Goal: Transaction & Acquisition: Purchase product/service

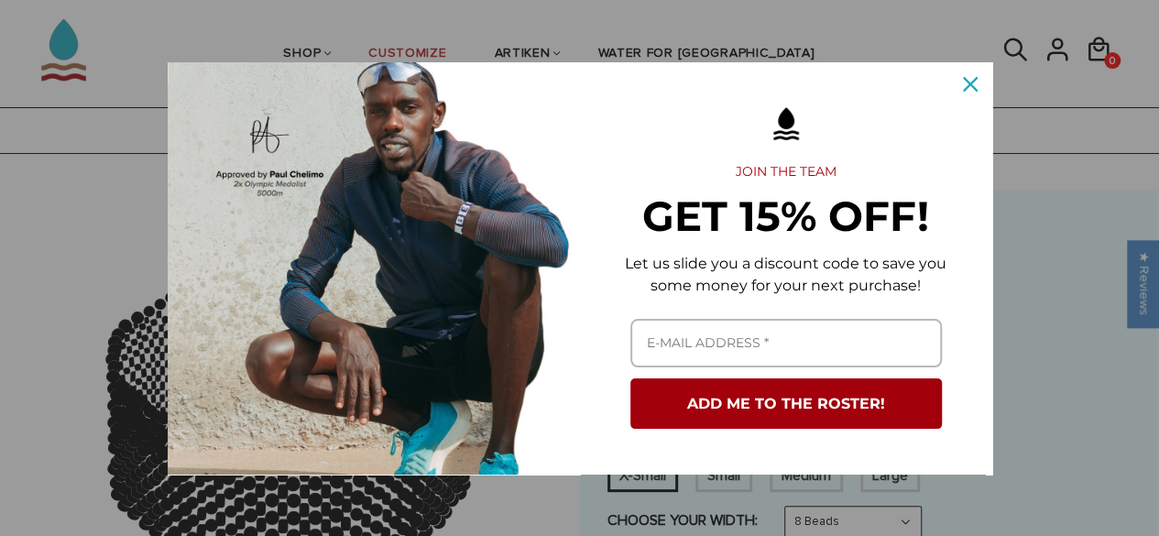
scroll to position [96, 0]
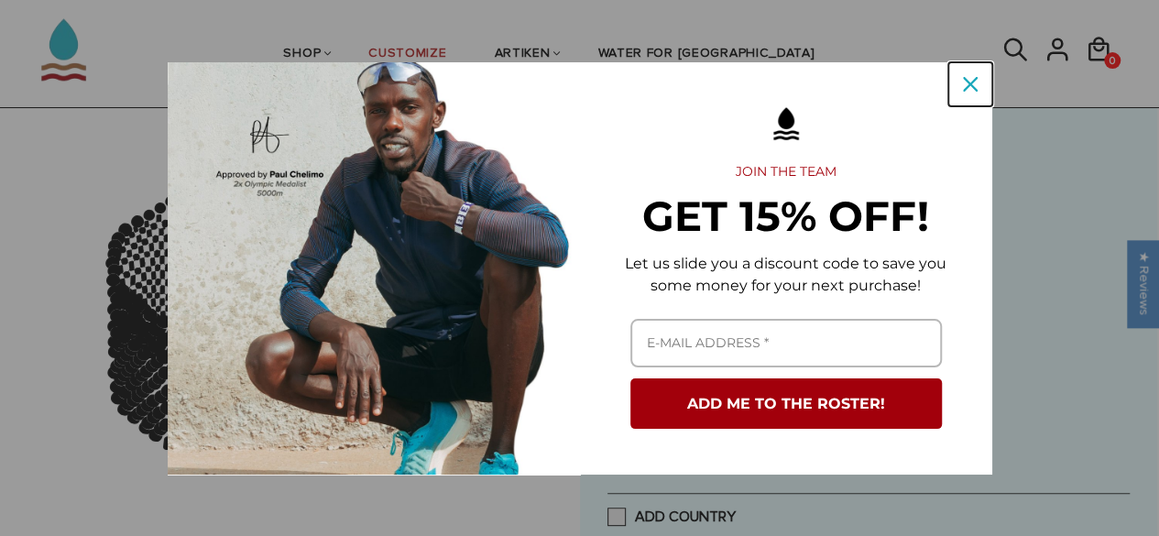
click at [969, 87] on icon "close icon" at bounding box center [970, 84] width 15 height 15
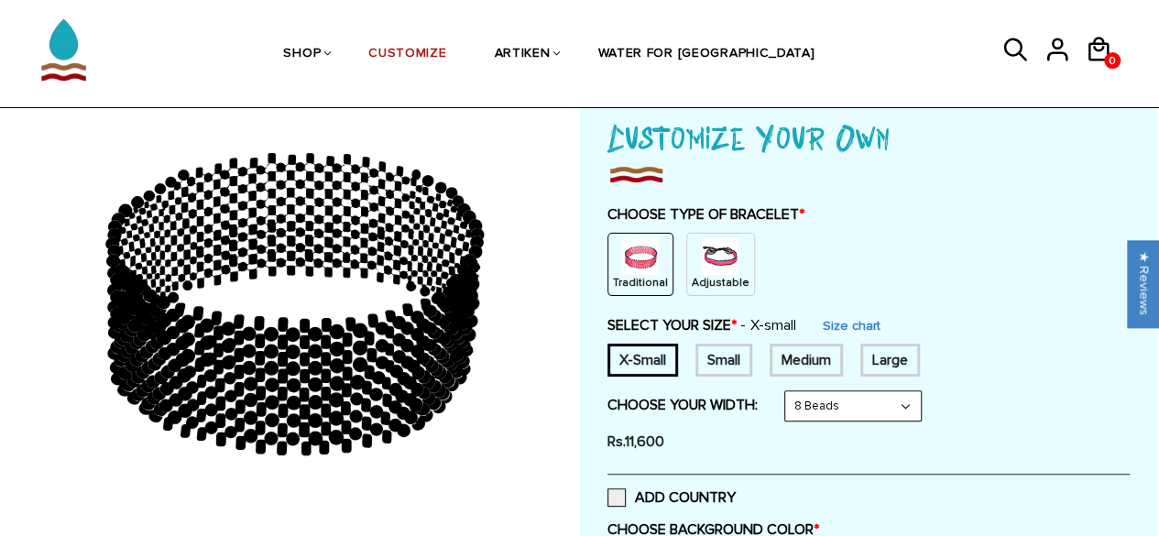
scroll to position [118, 0]
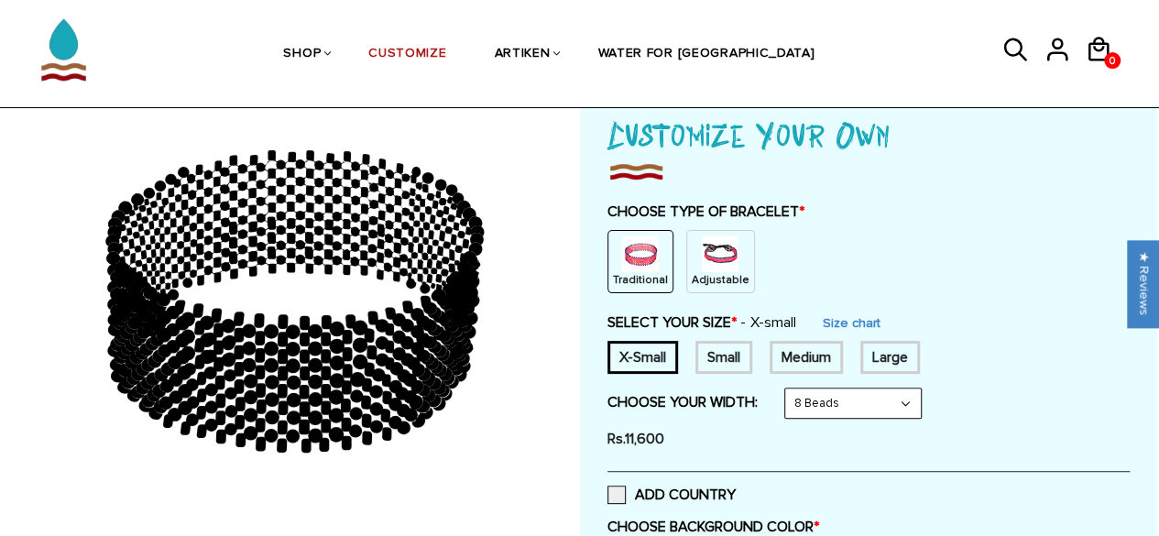
click at [709, 272] on p "Adjustable" at bounding box center [721, 280] width 58 height 16
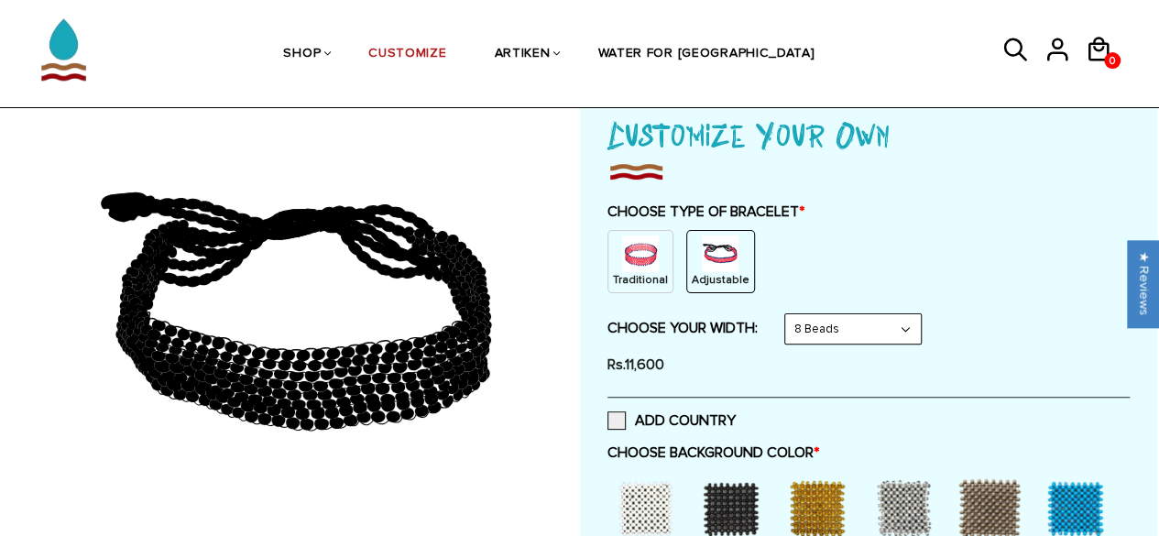
click at [645, 273] on p "Traditional" at bounding box center [640, 280] width 55 height 16
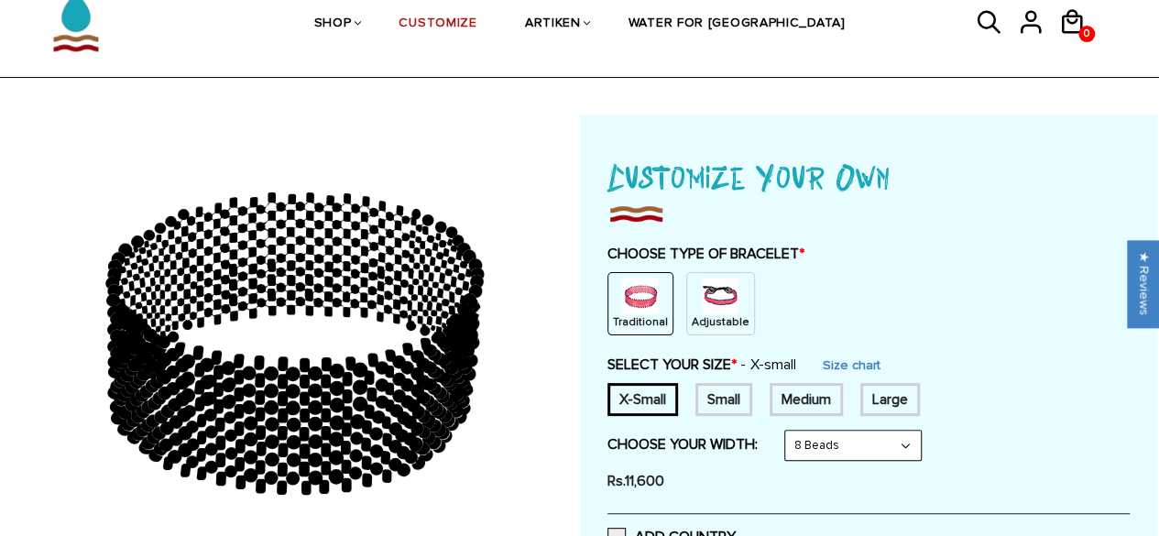
scroll to position [0, 0]
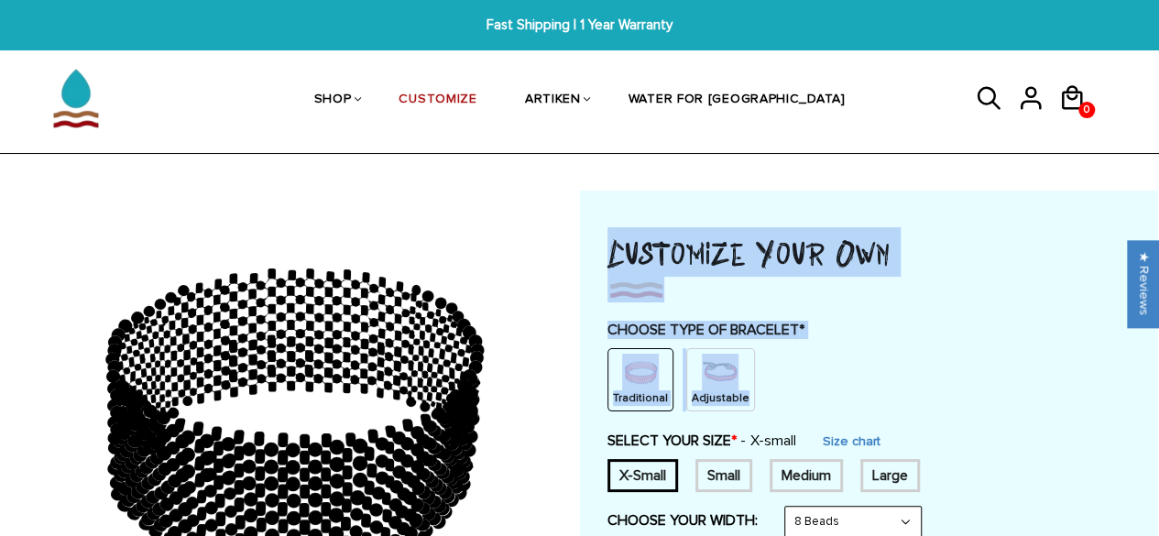
drag, startPoint x: 607, startPoint y: 256, endPoint x: 804, endPoint y: 341, distance: 213.8
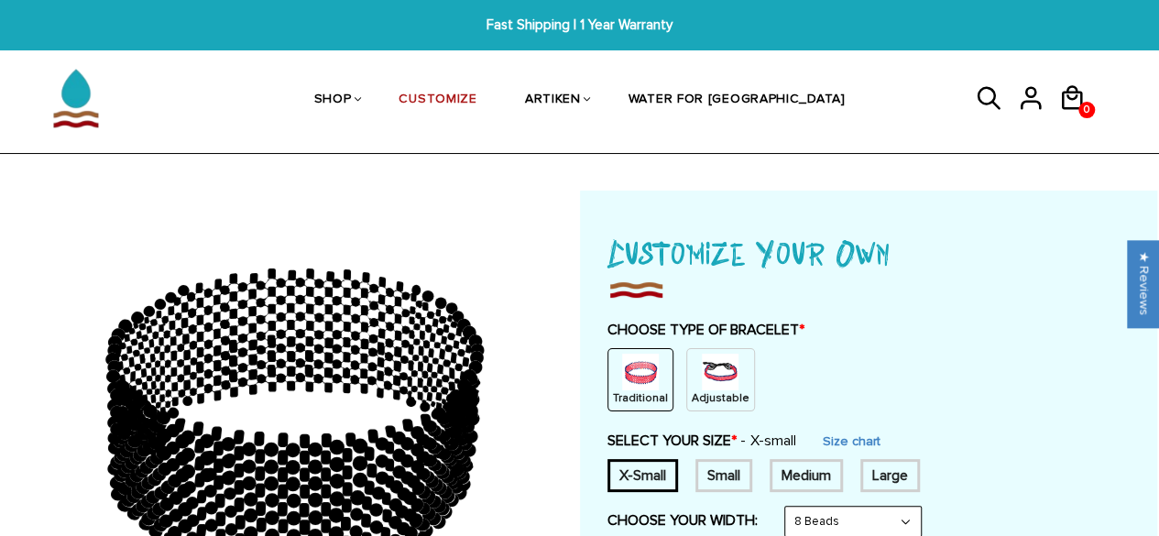
click at [804, 341] on div "CHOOSE TYPE OF BRACELET * Traditional Adjustable" at bounding box center [868, 366] width 522 height 91
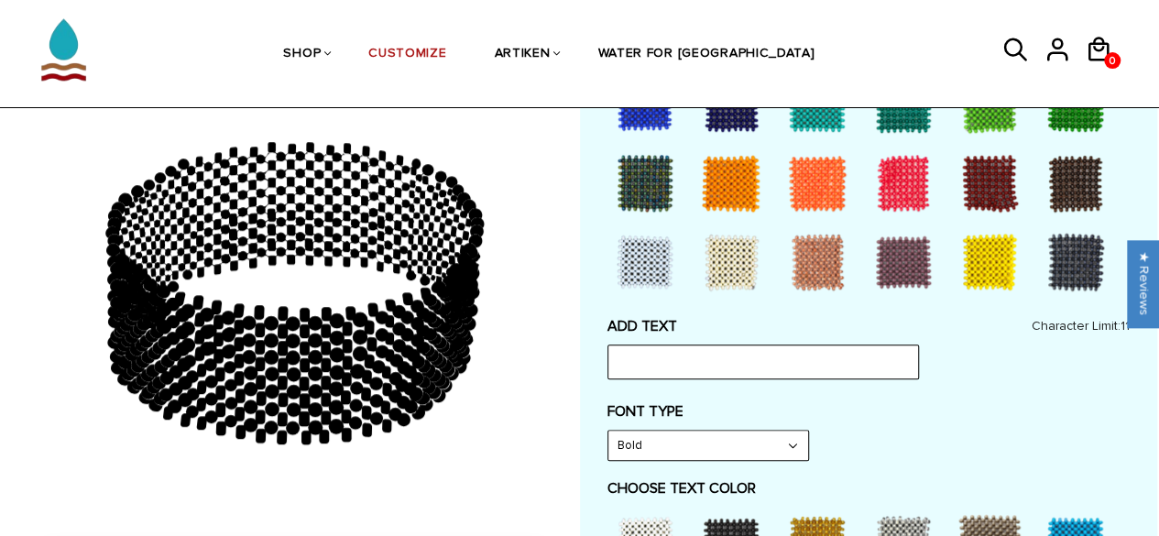
scroll to position [829, 0]
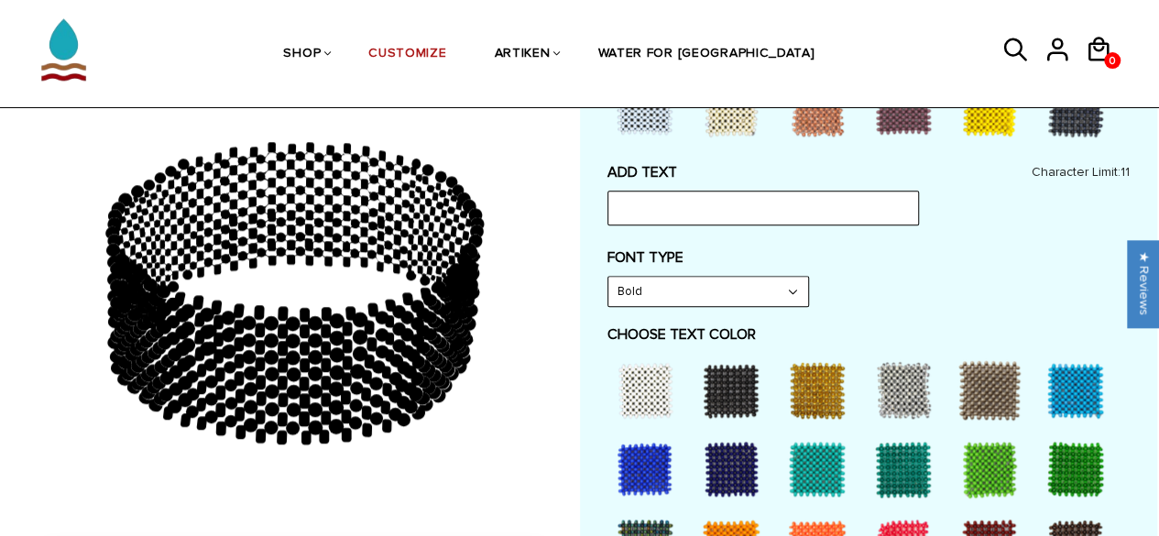
click at [817, 391] on div at bounding box center [817, 390] width 73 height 73
click at [753, 395] on div at bounding box center [730, 390] width 73 height 73
click at [821, 393] on div at bounding box center [817, 390] width 73 height 73
click at [883, 401] on div at bounding box center [903, 390] width 73 height 73
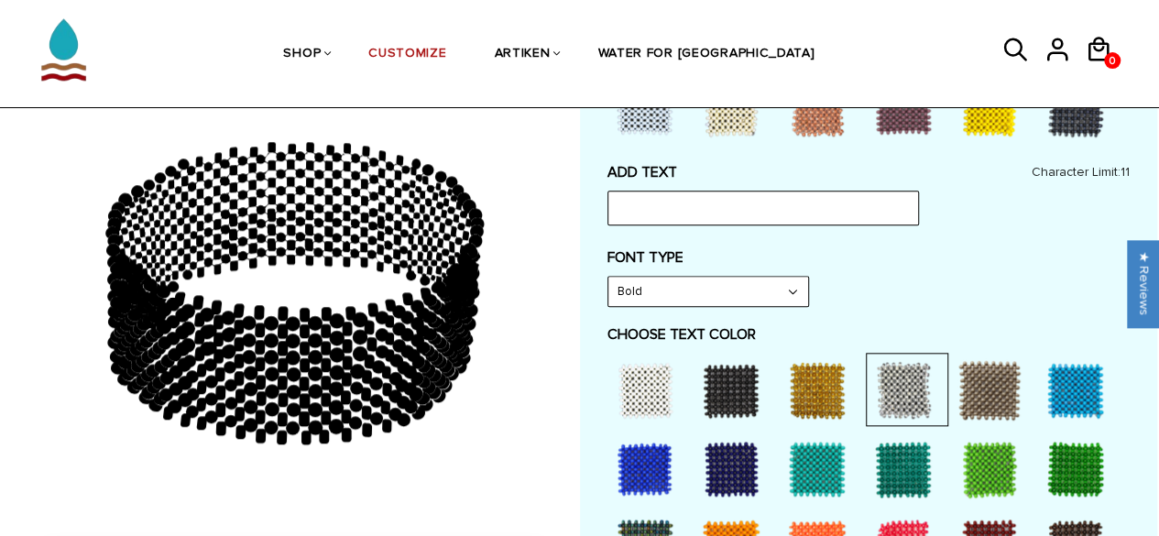
click at [998, 402] on div at bounding box center [989, 390] width 73 height 73
click at [1073, 397] on div at bounding box center [1075, 390] width 73 height 73
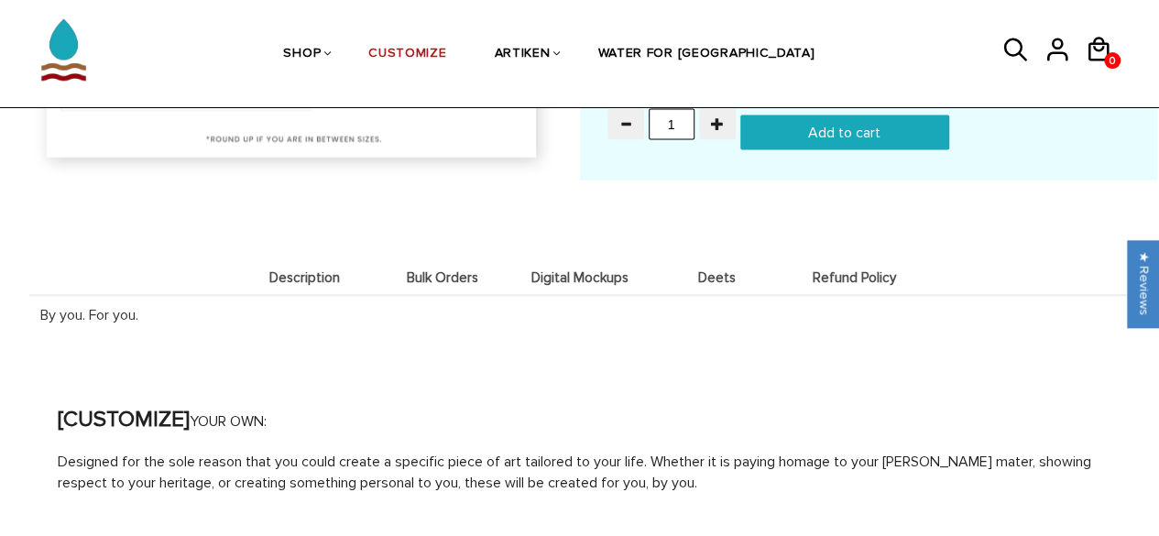
scroll to position [1942, 0]
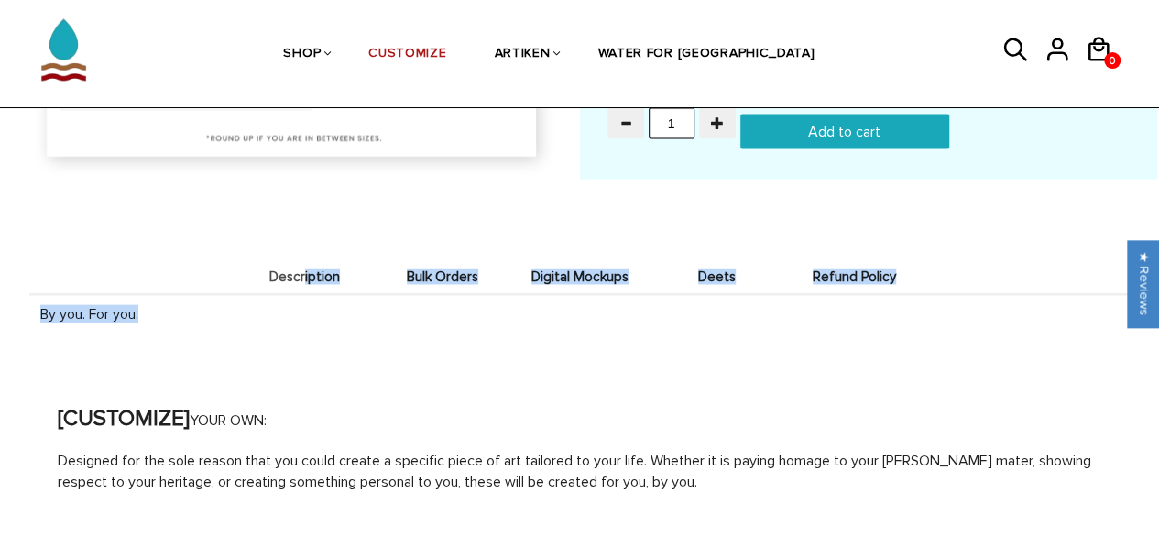
drag, startPoint x: 923, startPoint y: 311, endPoint x: 295, endPoint y: 260, distance: 629.6
click at [295, 260] on div "Description Bulk Orders Digital Mockups [PERSON_NAME] Refund Policy Description…" at bounding box center [579, 282] width 1101 height 133
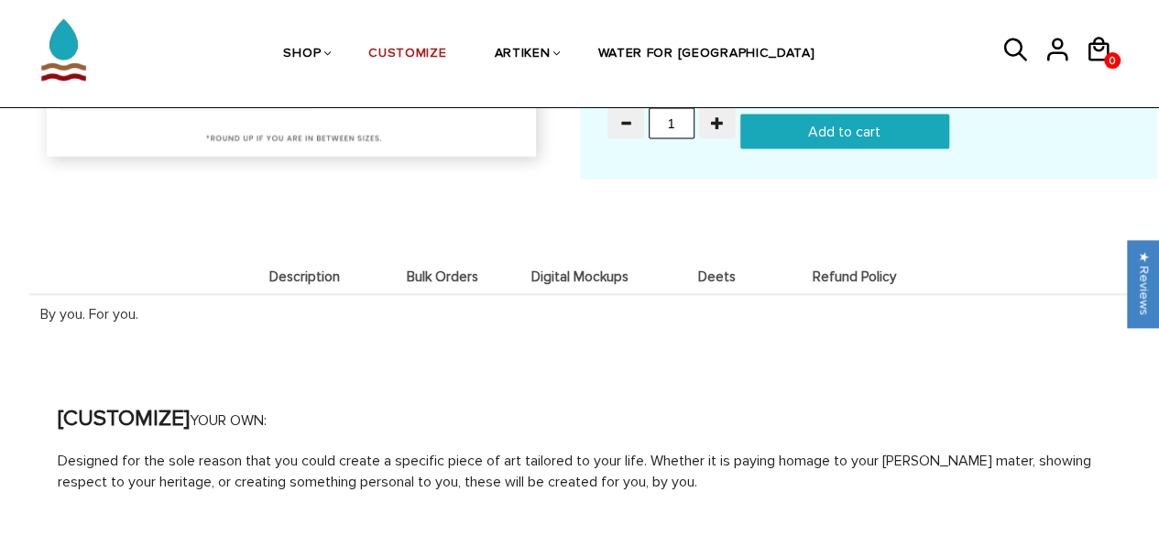
click at [217, 282] on div "Description Bulk Orders Digital Mockups [PERSON_NAME] Refund Policy Description…" at bounding box center [579, 282] width 1101 height 133
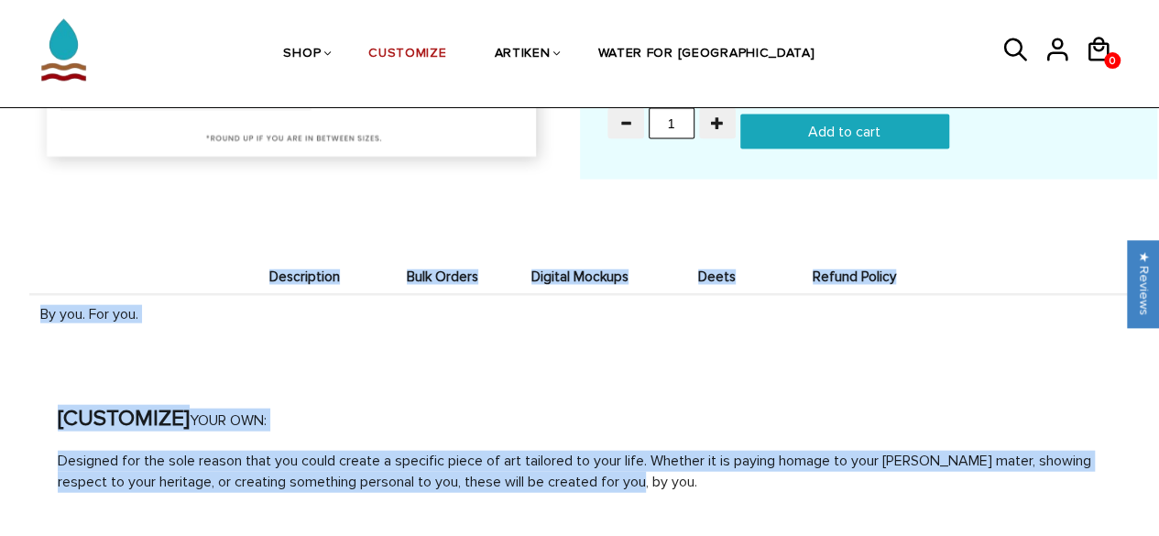
drag, startPoint x: 217, startPoint y: 282, endPoint x: 667, endPoint y: 478, distance: 490.7
click at [667, 478] on p "Designed for the sole reason that you could create a specific piece of art tail…" at bounding box center [580, 472] width 1044 height 42
drag, startPoint x: 82, startPoint y: 220, endPoint x: 693, endPoint y: 505, distance: 673.4
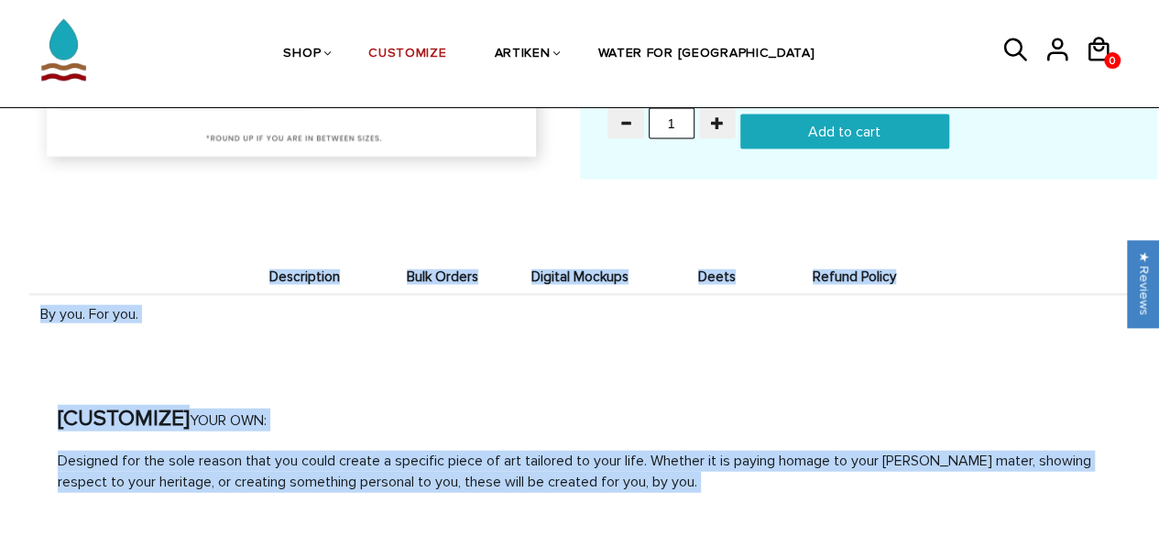
drag, startPoint x: 693, startPoint y: 505, endPoint x: 6, endPoint y: 267, distance: 726.4
click at [6, 267] on div "Description Bulk Orders Digital Mockups [PERSON_NAME] Refund Policy Description…" at bounding box center [580, 282] width 1154 height 133
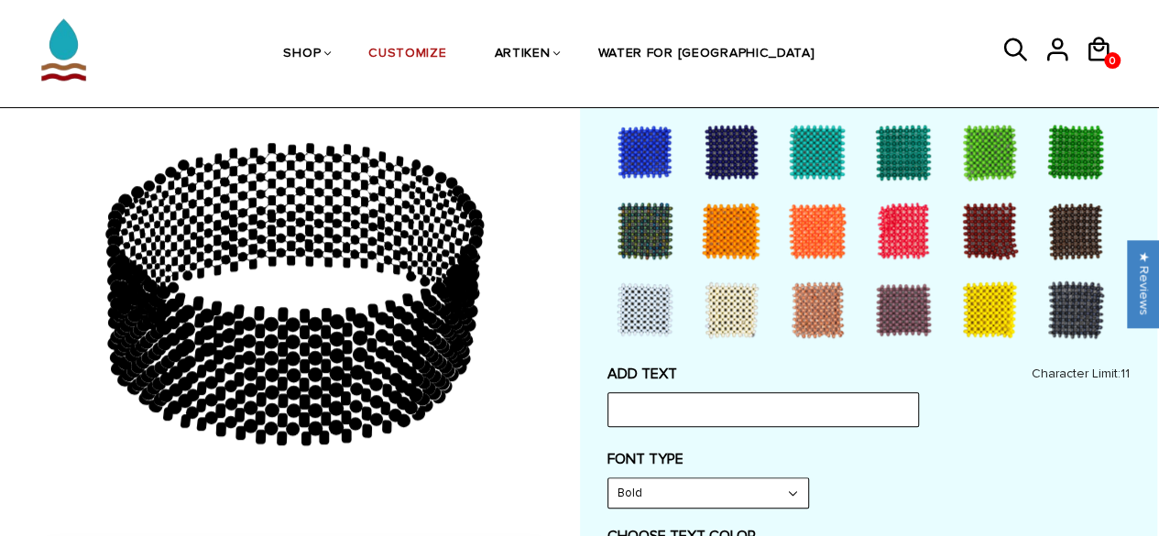
scroll to position [0, 0]
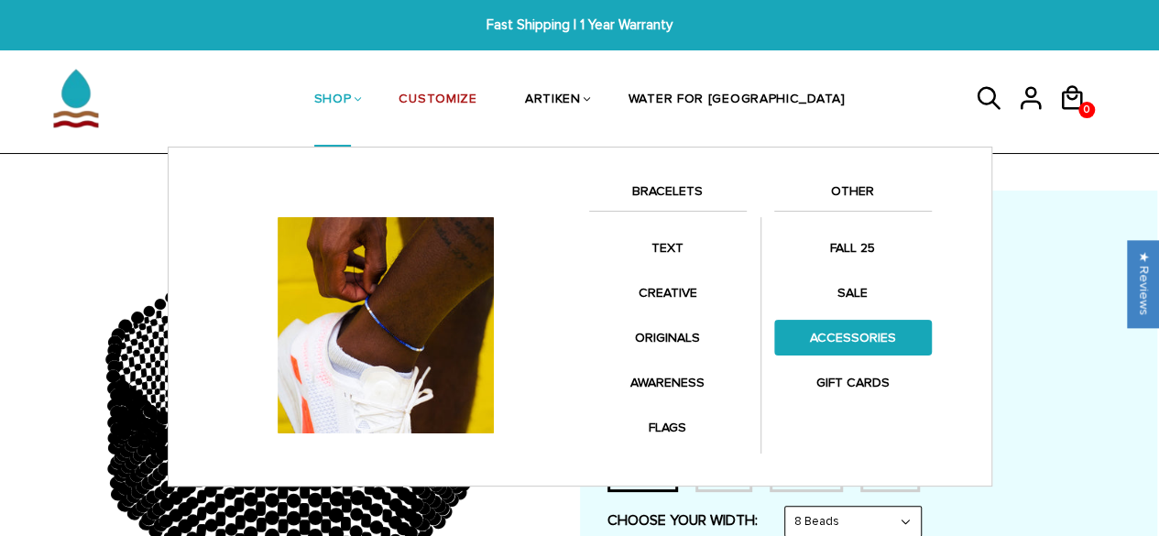
drag, startPoint x: 261, startPoint y: 104, endPoint x: 894, endPoint y: 332, distance: 672.9
click at [894, 147] on ul "SHOP BRACELETS TEXT Inspirational fuel for maximum growth." at bounding box center [579, 99] width 733 height 94
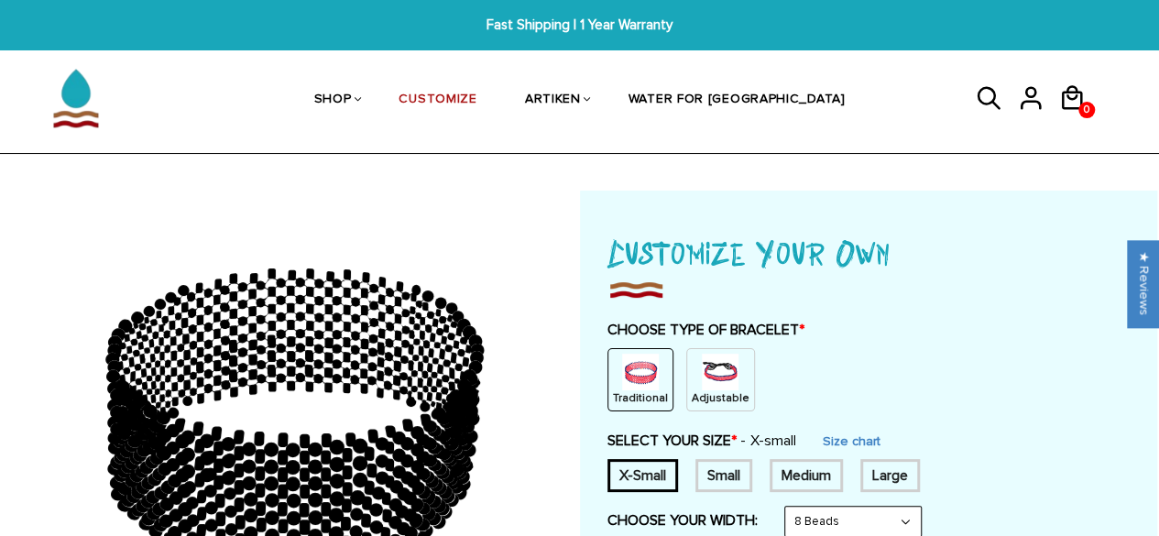
click at [1061, 335] on label "CHOOSE TYPE OF BRACELET *" at bounding box center [868, 330] width 522 height 18
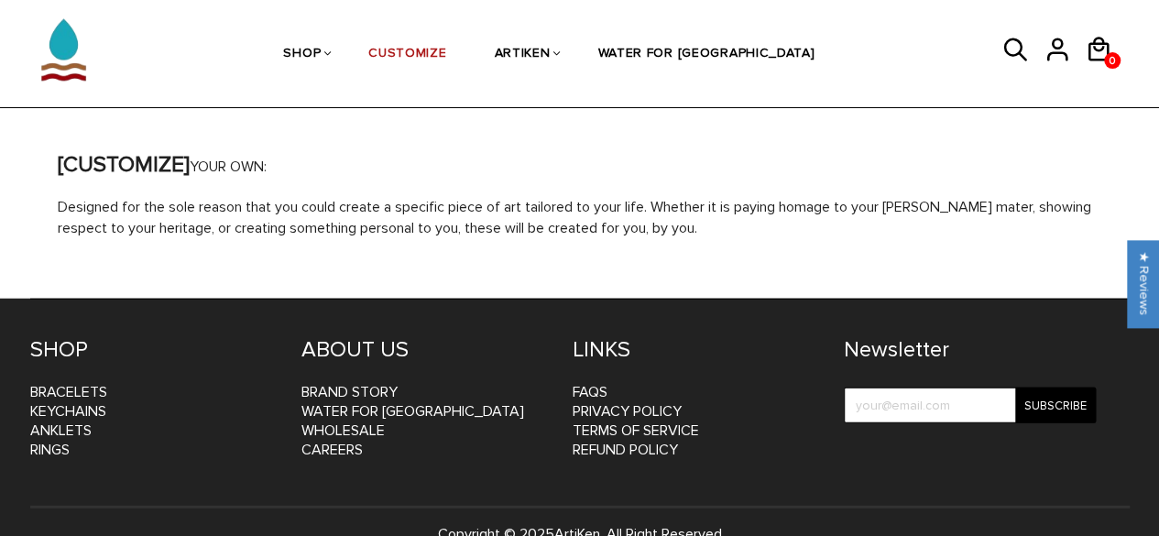
scroll to position [2224, 0]
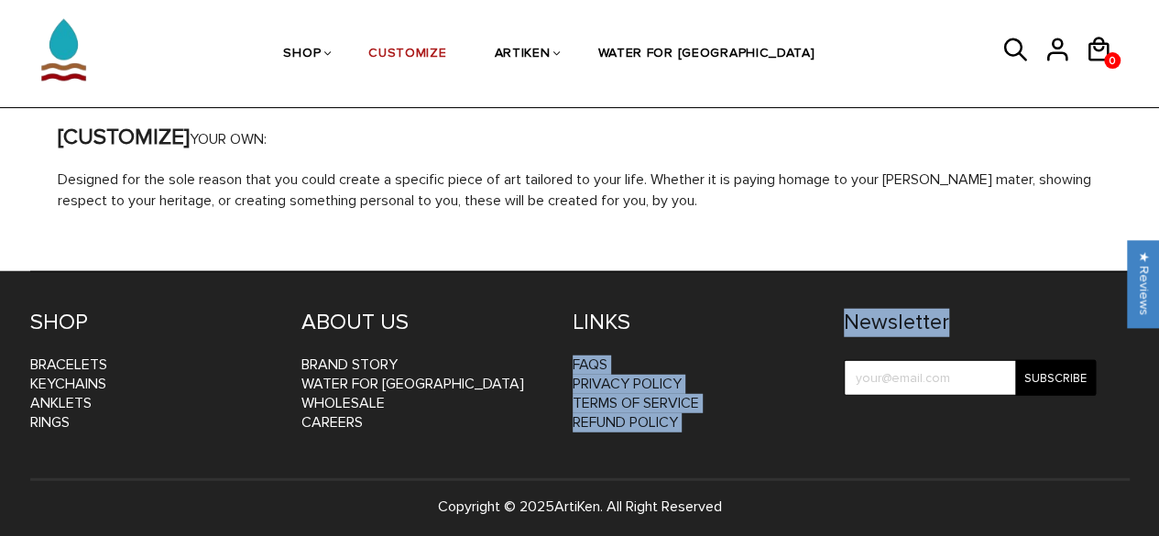
drag, startPoint x: 818, startPoint y: 315, endPoint x: 977, endPoint y: 322, distance: 158.6
click at [977, 322] on div "SHOP Bracelets Keychains Anklets Rings ABOUT US BRAND STORY WATER FOR [GEOGRAPH…" at bounding box center [579, 374] width 1099 height 207
click at [977, 322] on h4 "Newsletter" at bounding box center [970, 323] width 252 height 28
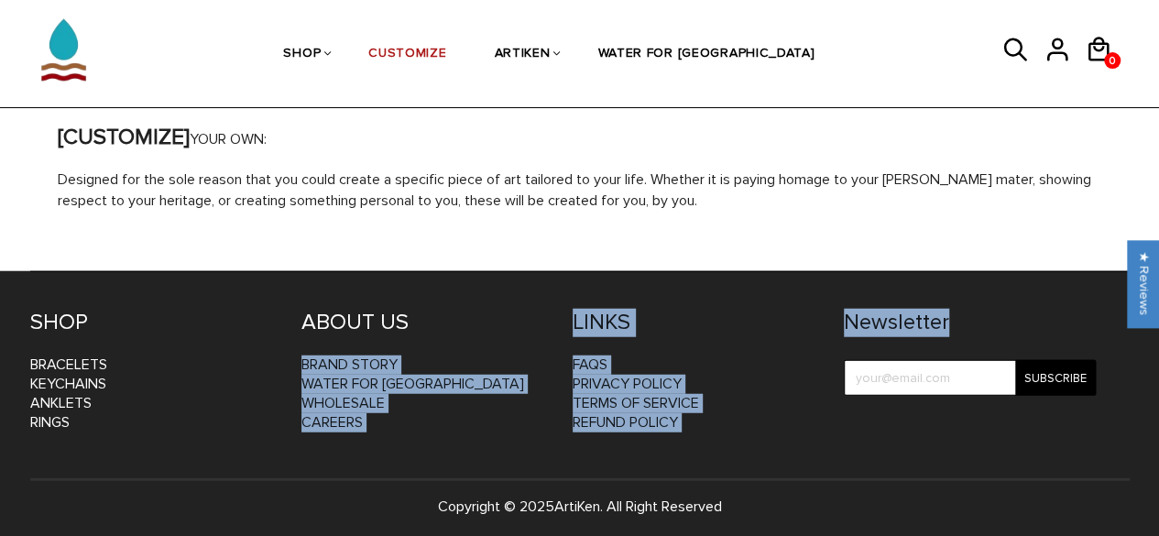
drag, startPoint x: 977, startPoint y: 322, endPoint x: 511, endPoint y: 307, distance: 465.7
click at [511, 307] on div "SHOP Bracelets Keychains Anklets Rings ABOUT US BRAND STORY WATER FOR [GEOGRAPH…" at bounding box center [579, 374] width 1099 height 207
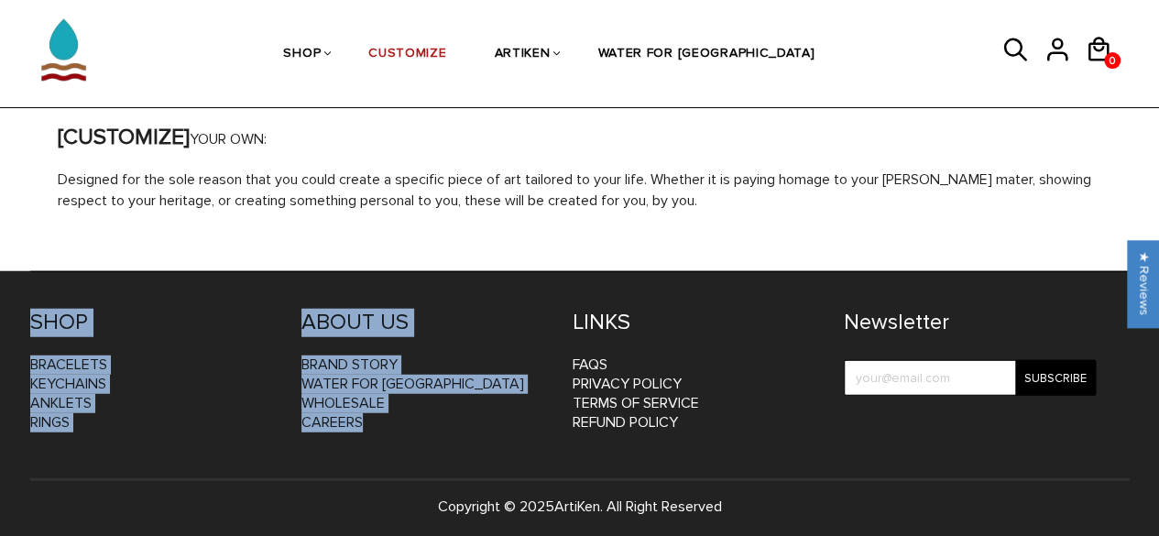
drag, startPoint x: 20, startPoint y: 279, endPoint x: 486, endPoint y: 417, distance: 485.3
click at [486, 417] on footer "SHOP Bracelets Keychains Anklets Rings ABOUT US BRAND STORY WATER FOR [GEOGRAPH…" at bounding box center [580, 406] width 1154 height 271
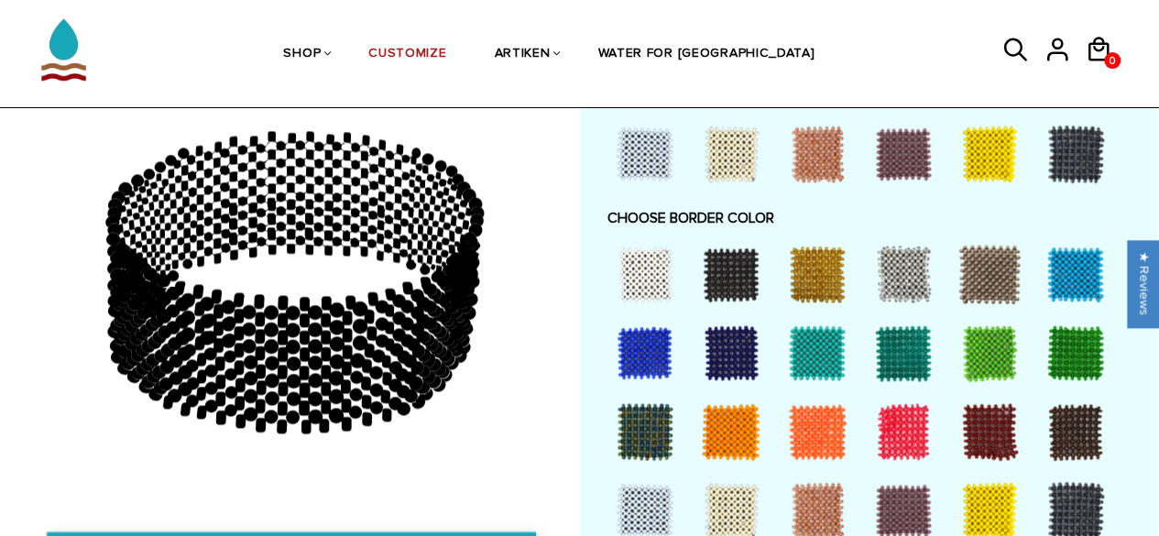
scroll to position [1300, 0]
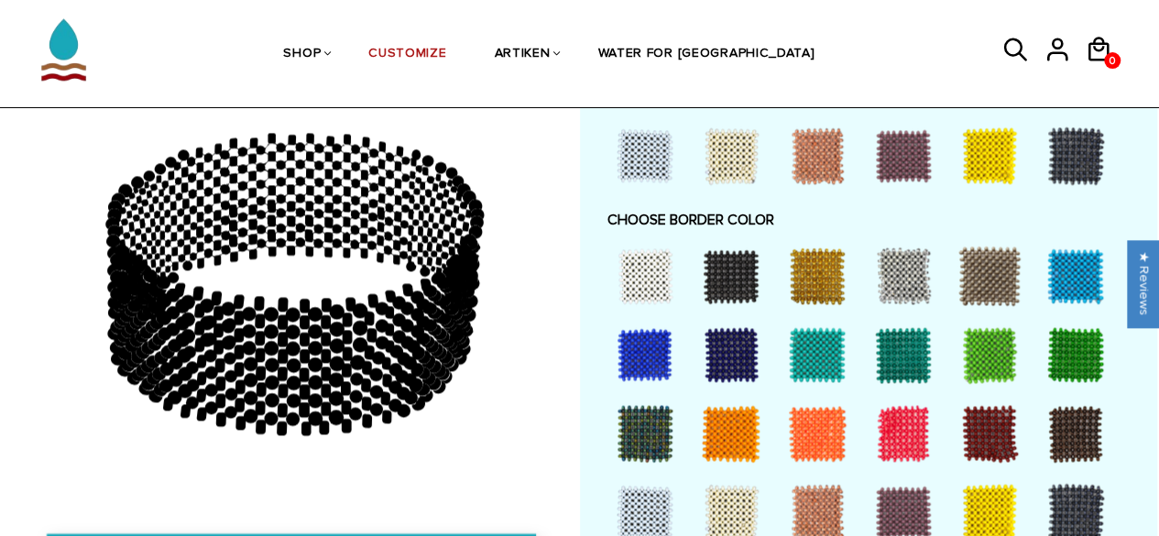
click at [561, 208] on div at bounding box center [291, 439] width 577 height 768
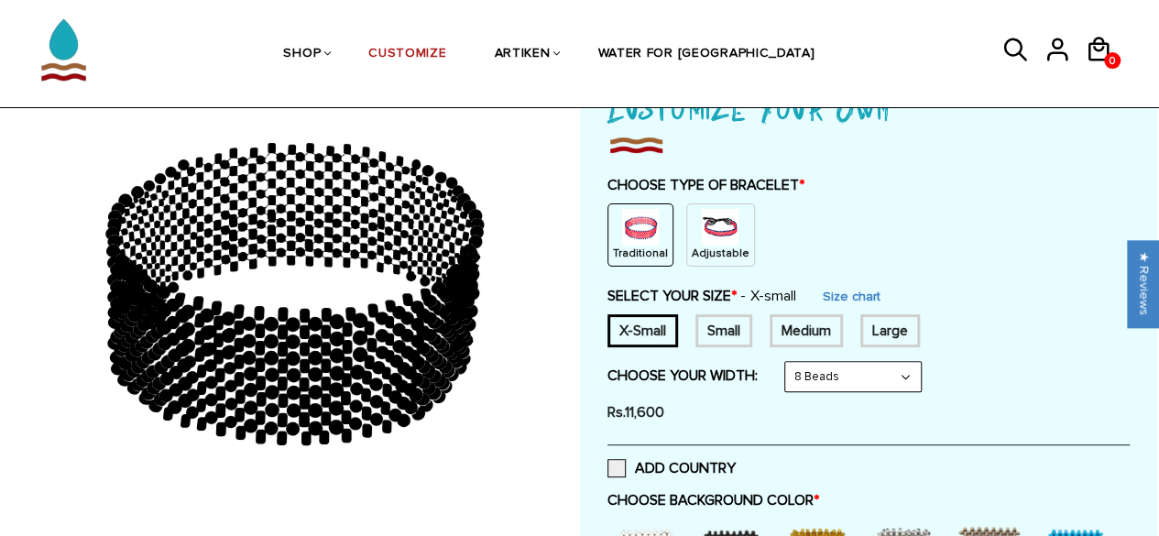
scroll to position [110, 0]
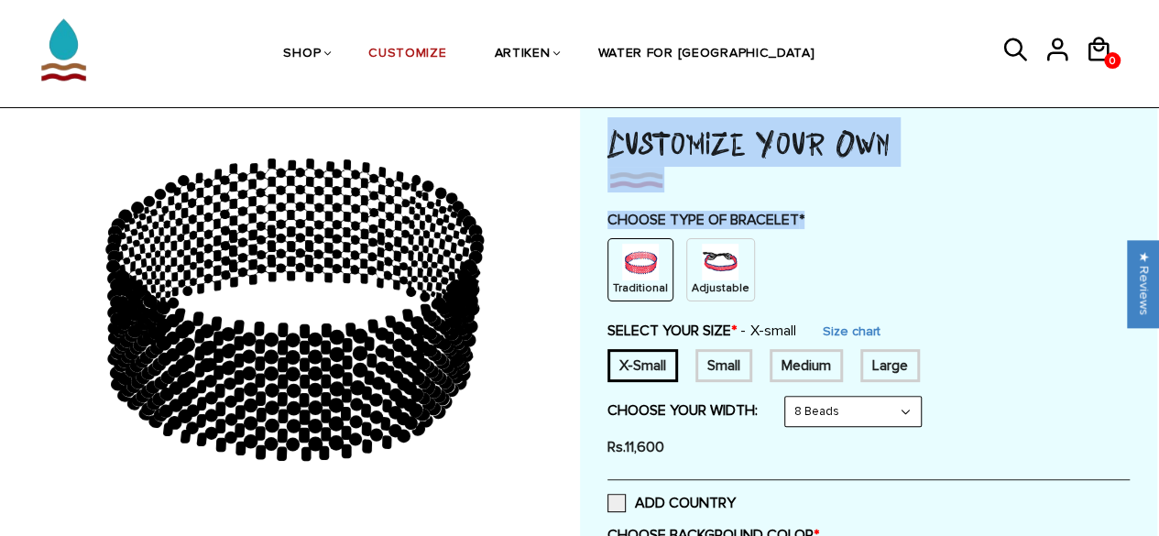
drag, startPoint x: 601, startPoint y: 150, endPoint x: 815, endPoint y: 219, distance: 225.1
click at [815, 219] on label "CHOOSE TYPE OF BRACELET *" at bounding box center [868, 220] width 522 height 18
